Goal: Browse casually: Explore the website without a specific task or goal

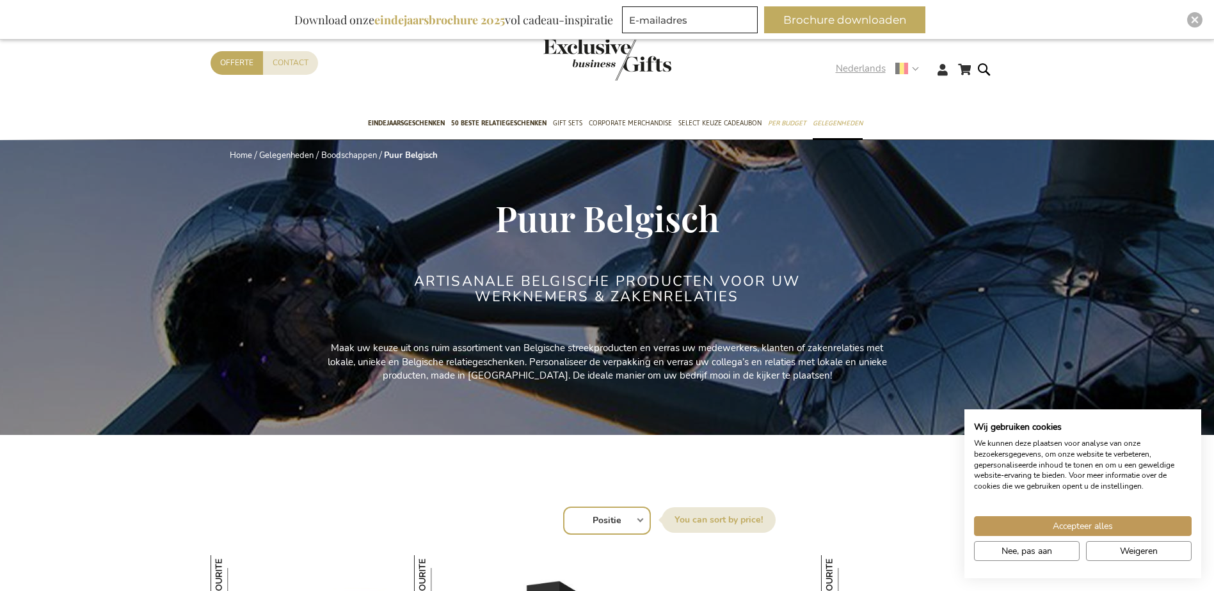
click at [889, 67] on strong "Nederlands" at bounding box center [877, 68] width 82 height 15
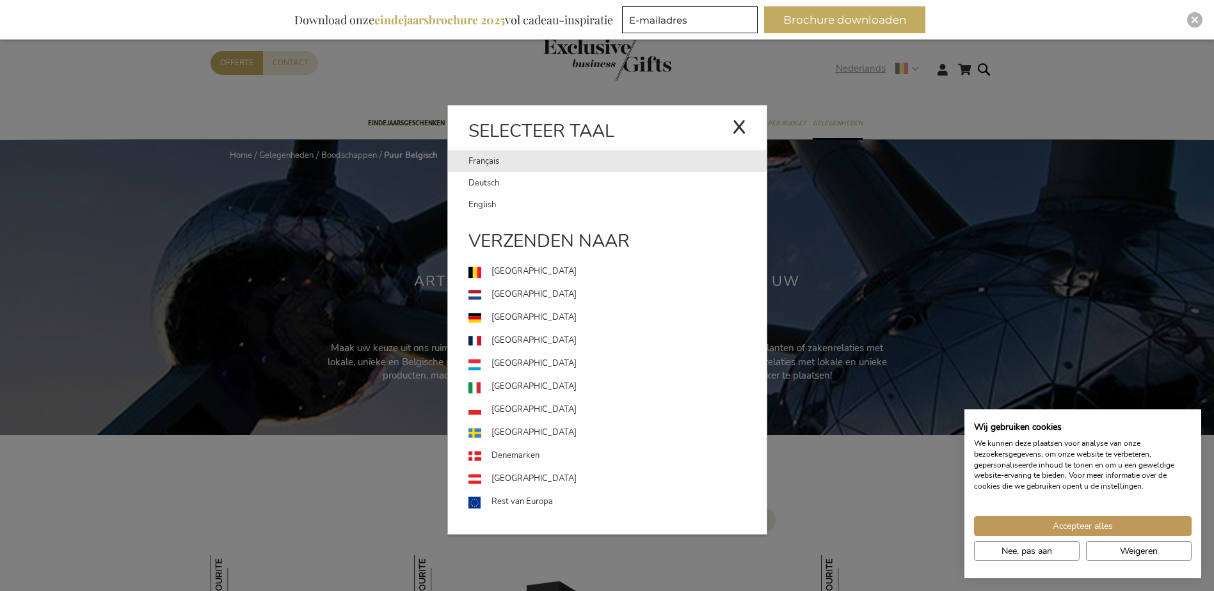
click at [582, 164] on link "Français" at bounding box center [600, 161] width 264 height 22
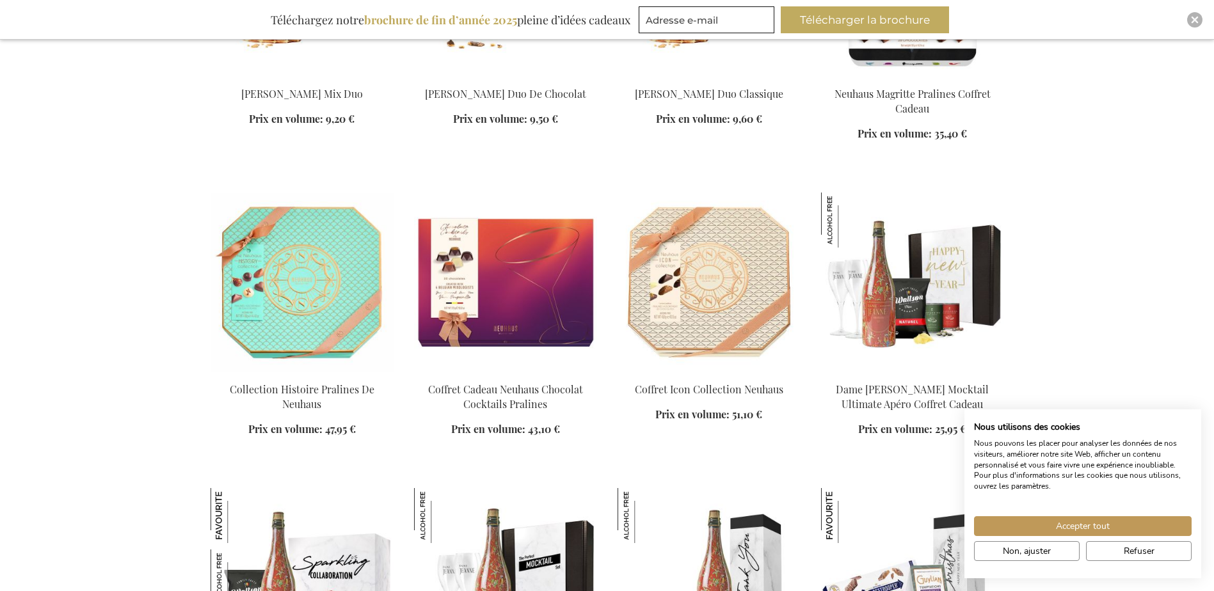
scroll to position [969, 0]
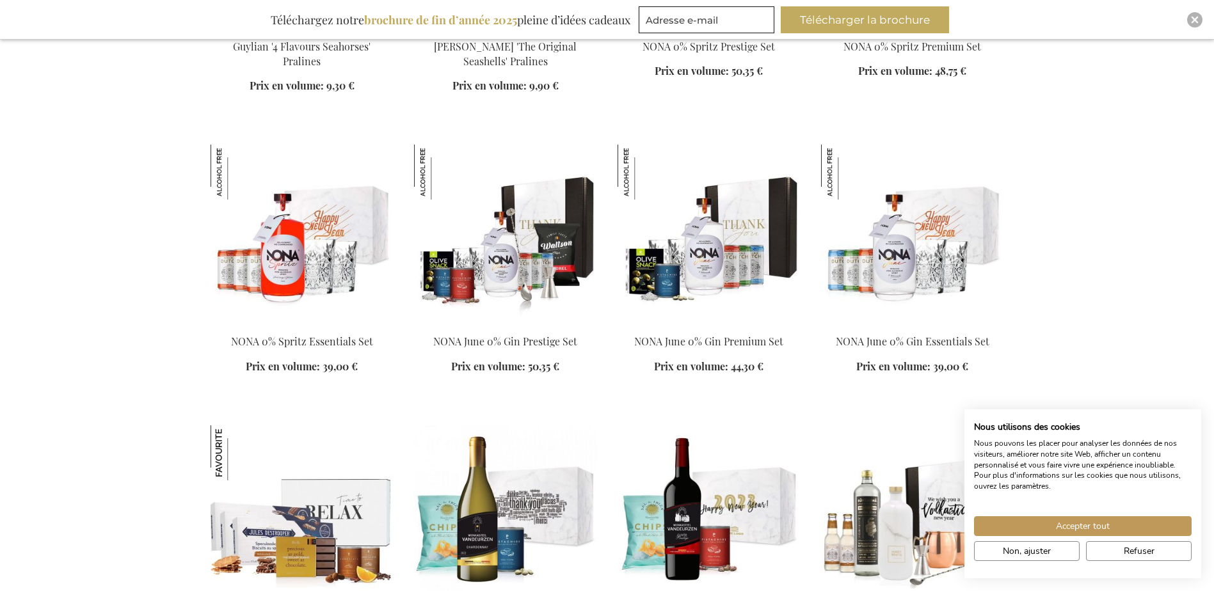
scroll to position [3987, 0]
